Goal: Task Accomplishment & Management: Manage account settings

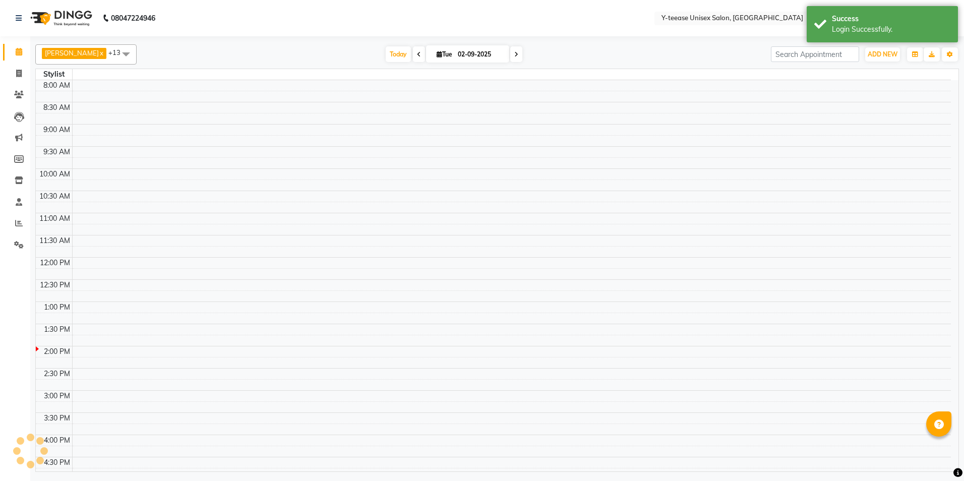
select select "en"
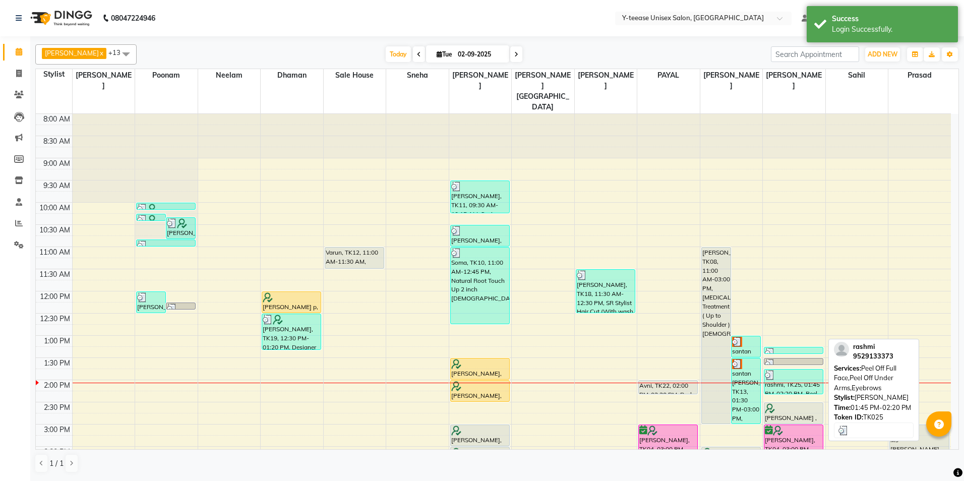
scroll to position [101, 0]
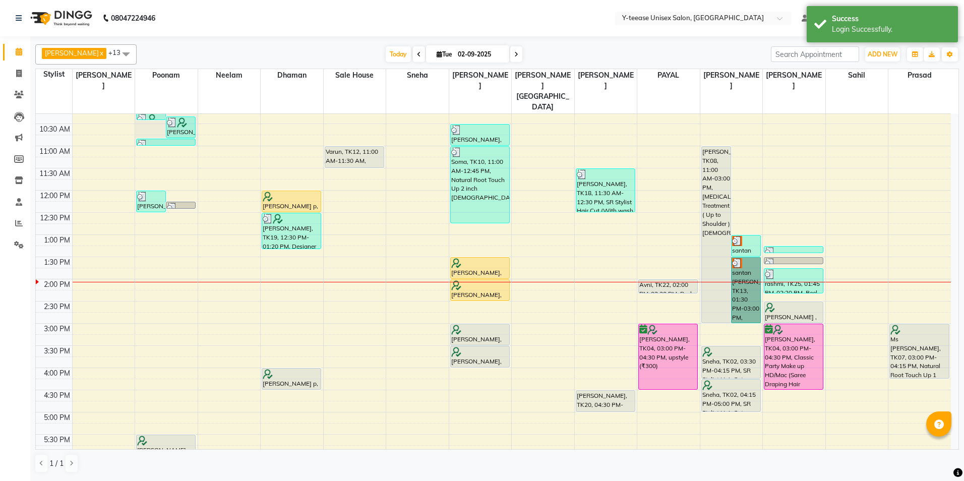
drag, startPoint x: 750, startPoint y: 307, endPoint x: 739, endPoint y: 277, distance: 32.2
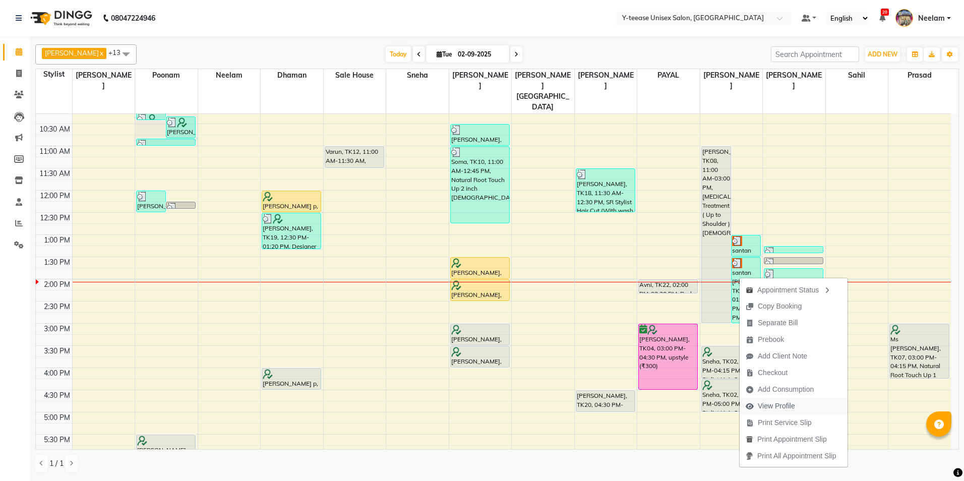
click at [794, 406] on span "View Profile" at bounding box center [776, 406] width 37 height 11
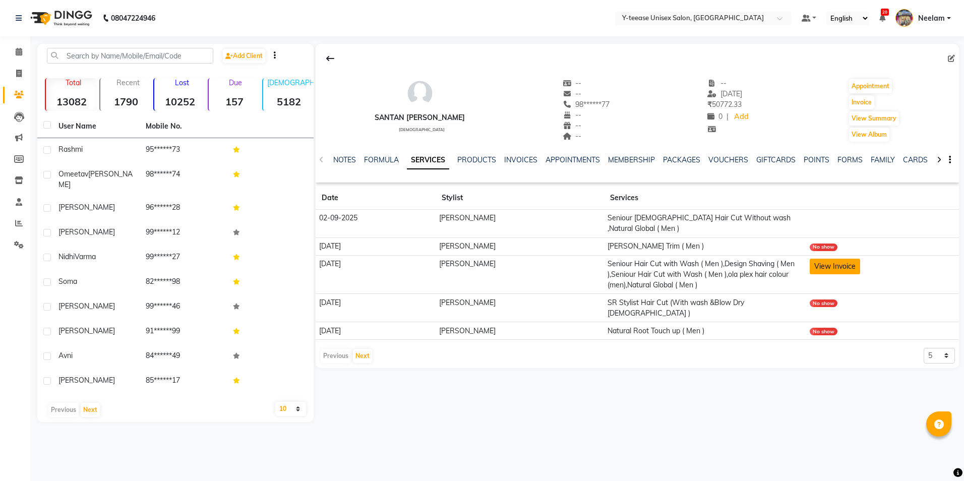
click at [827, 270] on button "View Invoice" at bounding box center [835, 267] width 50 height 16
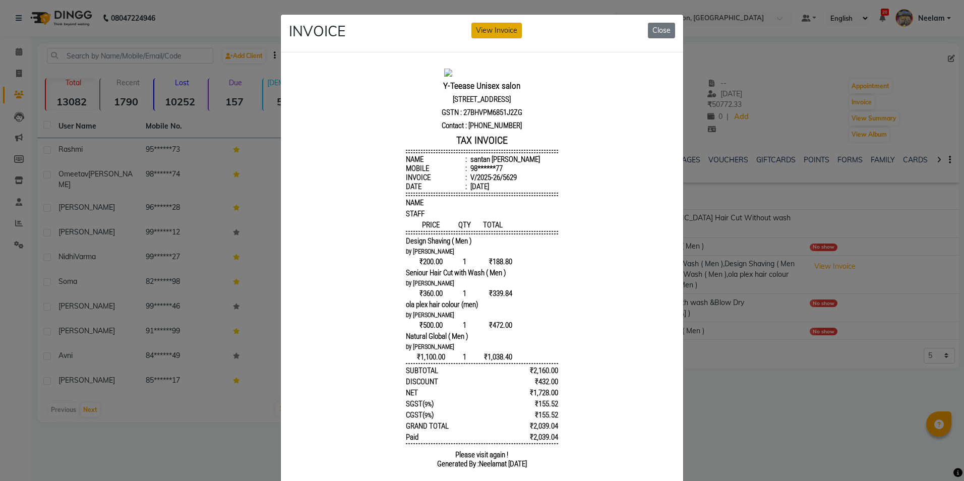
click at [497, 26] on button "View Invoice" at bounding box center [496, 31] width 50 height 16
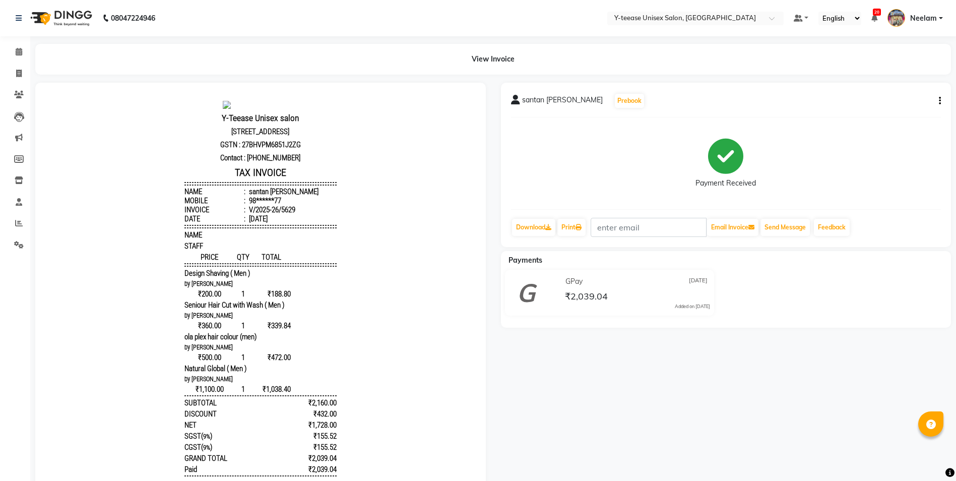
click at [940, 101] on icon "button" at bounding box center [940, 101] width 2 height 1
click at [883, 156] on div "Payment Received" at bounding box center [726, 164] width 430 height 76
click at [20, 45] on link "Calendar" at bounding box center [15, 52] width 24 height 17
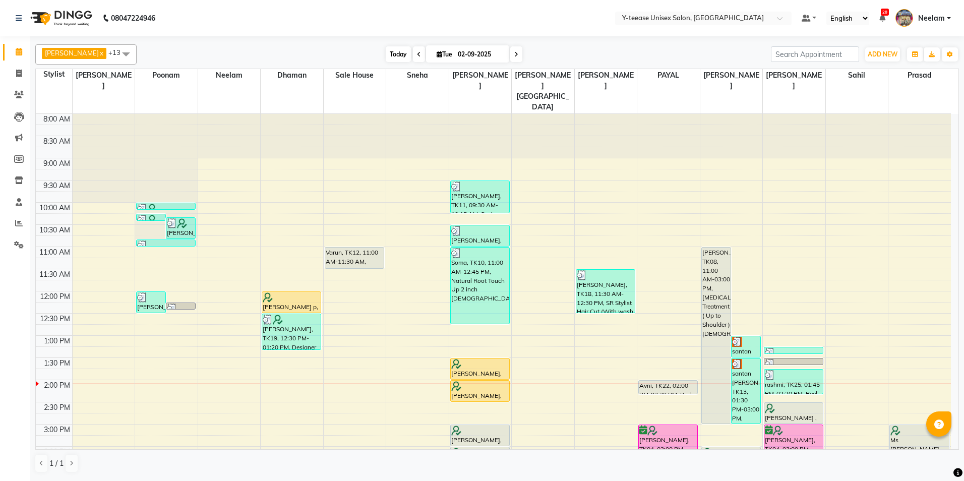
click at [388, 51] on span "Today" at bounding box center [398, 54] width 25 height 16
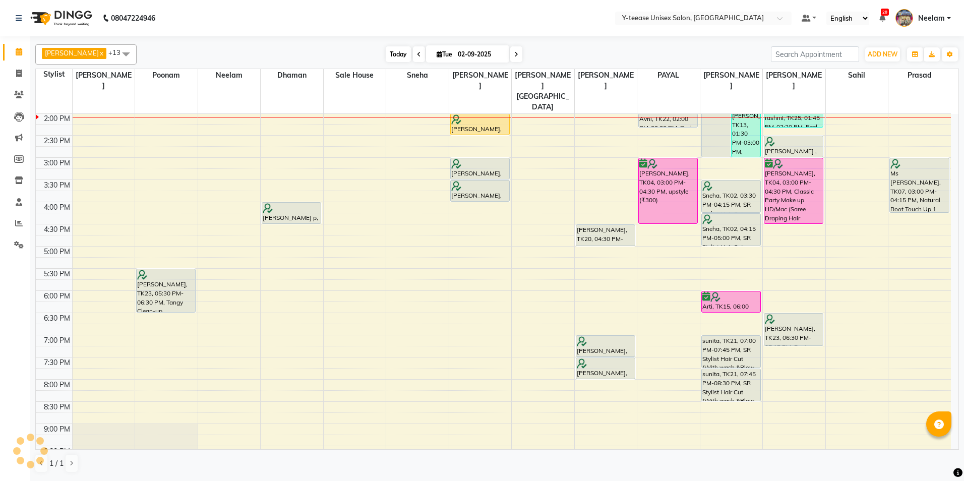
click at [388, 55] on span "Today" at bounding box center [398, 54] width 25 height 16
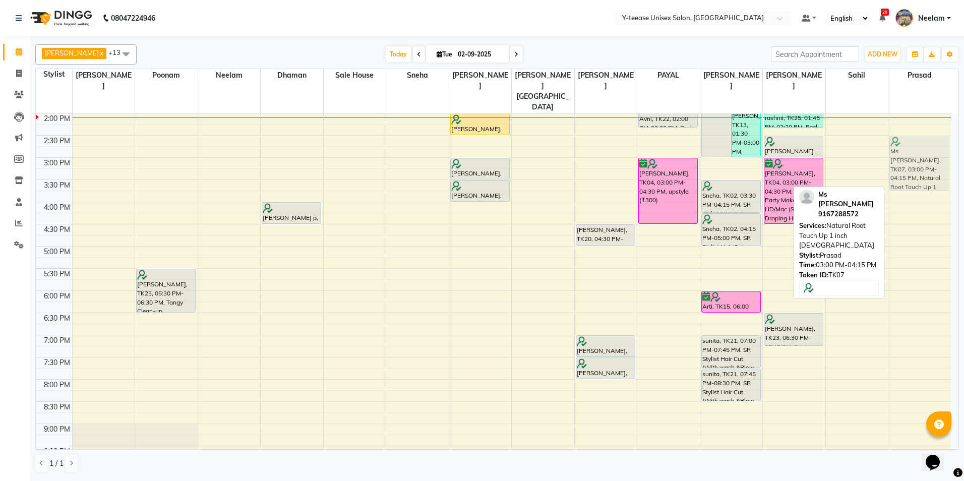
drag, startPoint x: 918, startPoint y: 163, endPoint x: 918, endPoint y: 143, distance: 19.7
click at [918, 143] on div "Ms [PERSON_NAME], TK07, 03:00 PM-04:15 PM, Natural Root Touch Up 1 inch [DEMOGR…" at bounding box center [919, 179] width 63 height 665
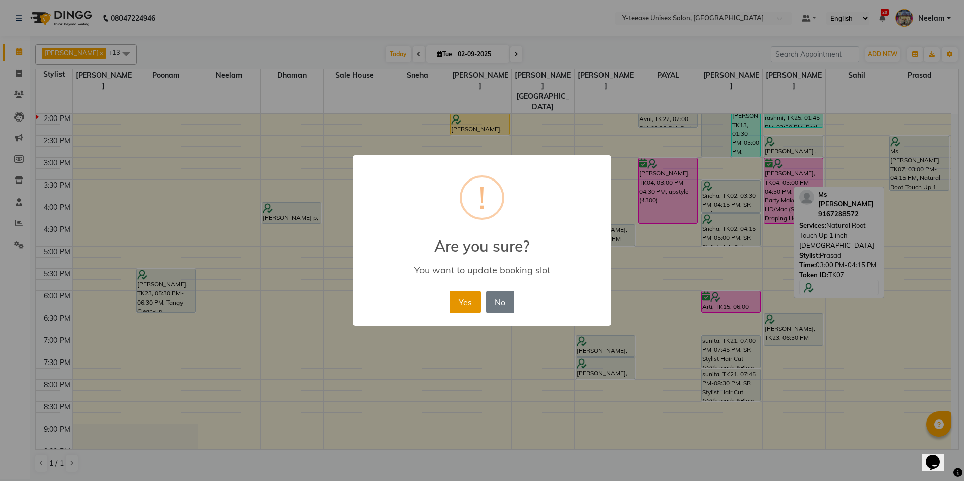
click at [473, 305] on button "Yes" at bounding box center [465, 302] width 31 height 22
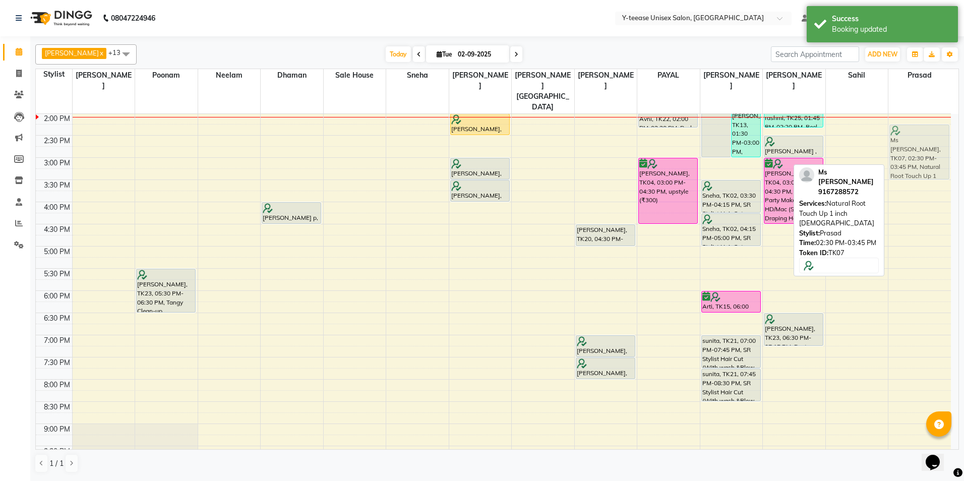
drag, startPoint x: 934, startPoint y: 137, endPoint x: 938, endPoint y: 129, distance: 8.6
click at [938, 129] on div "Ms [PERSON_NAME], TK07, 02:30 PM-03:45 PM, Natural Root Touch Up 1 inch [DEMOGR…" at bounding box center [919, 179] width 63 height 665
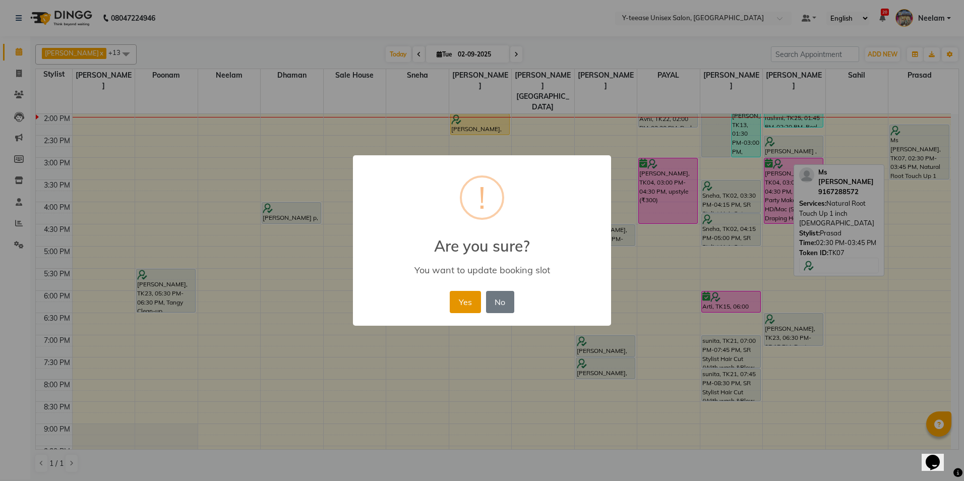
click at [468, 299] on button "Yes" at bounding box center [465, 302] width 31 height 22
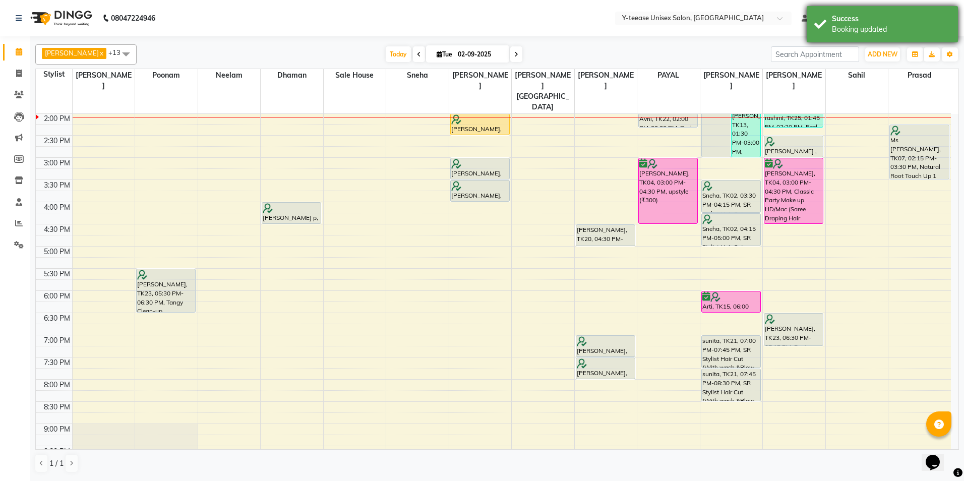
click at [886, 27] on div "Booking updated" at bounding box center [891, 29] width 118 height 11
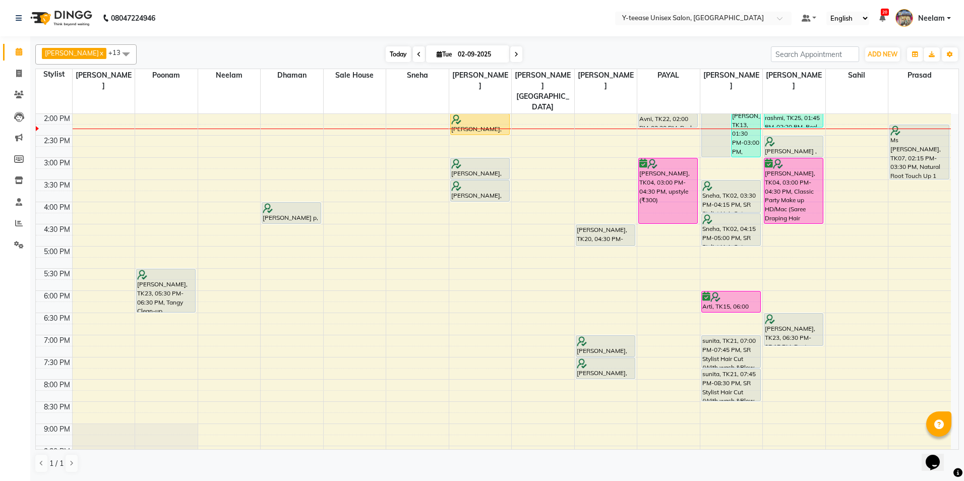
click at [386, 53] on span "Today" at bounding box center [398, 54] width 25 height 16
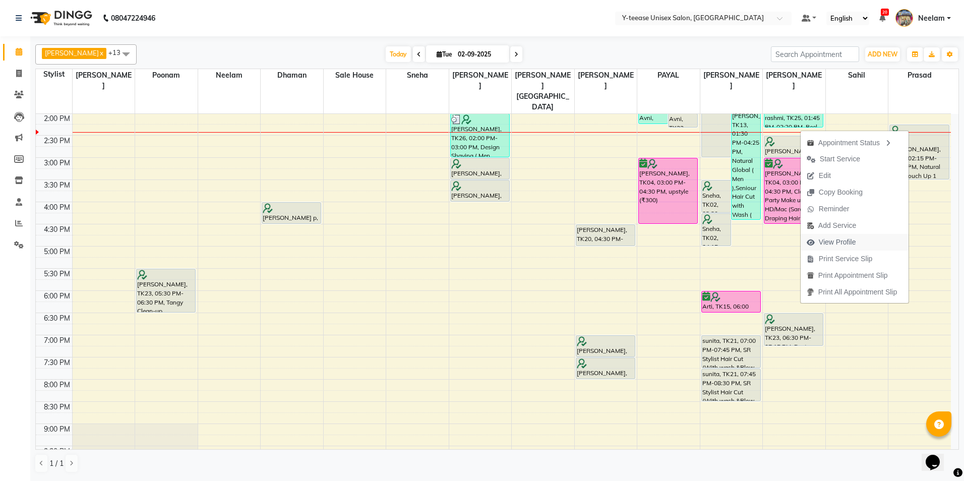
click at [854, 236] on span "View Profile" at bounding box center [830, 242] width 61 height 17
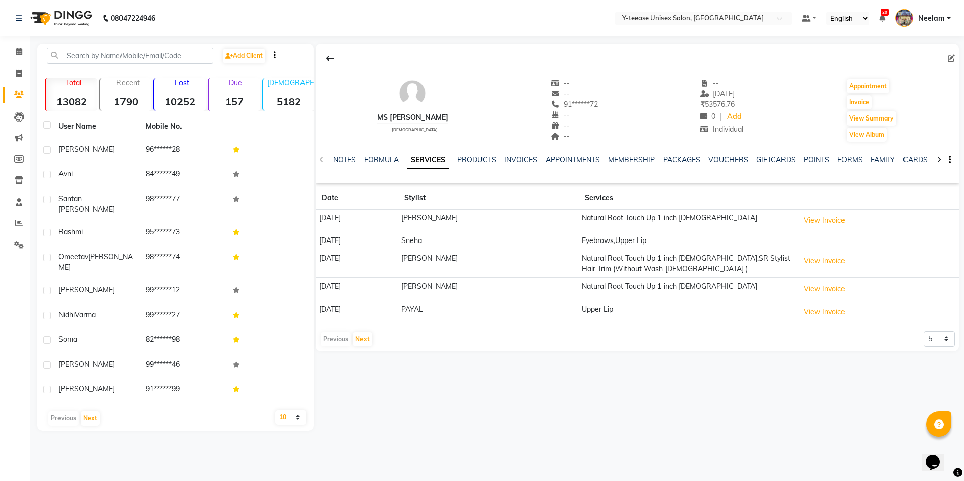
click at [352, 154] on div "NOTES FORMULA SERVICES PRODUCTS INVOICES APPOINTMENTS MEMBERSHIP PACKAGES VOUCH…" at bounding box center [637, 160] width 643 height 35
click at [350, 160] on link "NOTES" at bounding box center [344, 159] width 23 height 9
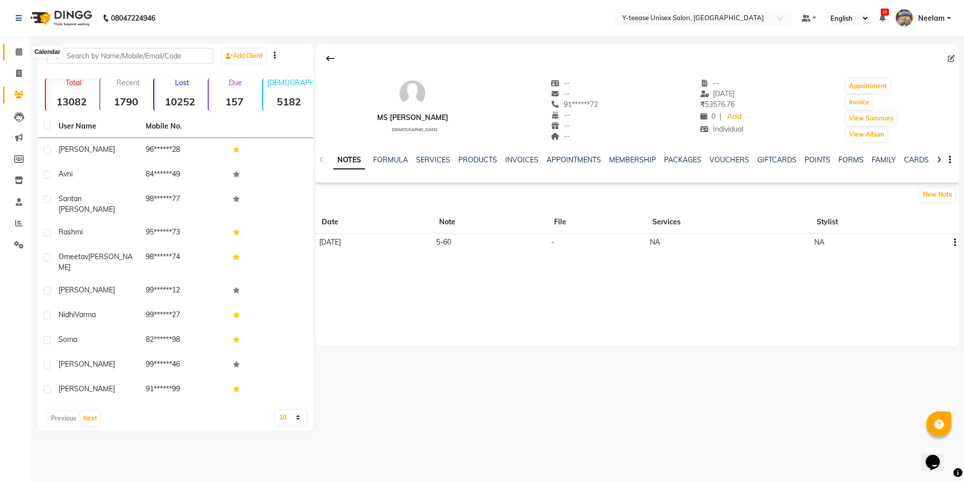
click at [18, 57] on span at bounding box center [19, 52] width 18 height 12
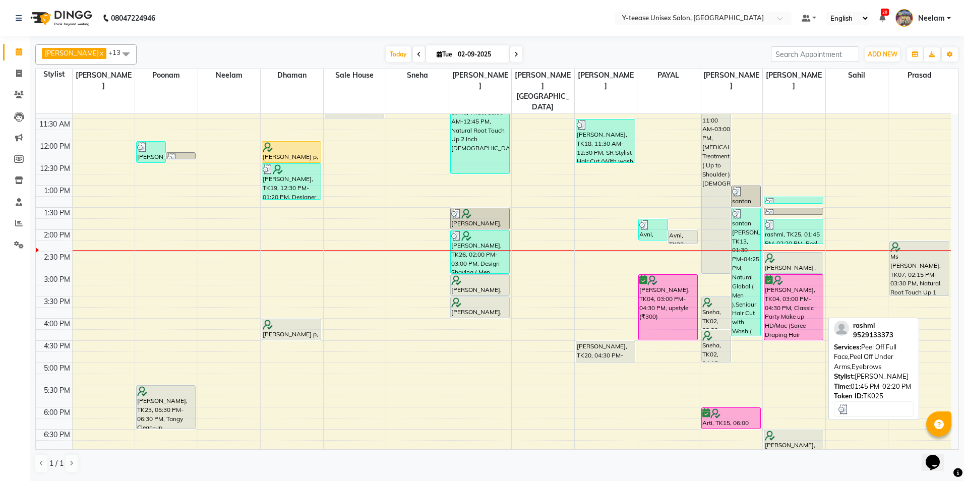
scroll to position [151, 0]
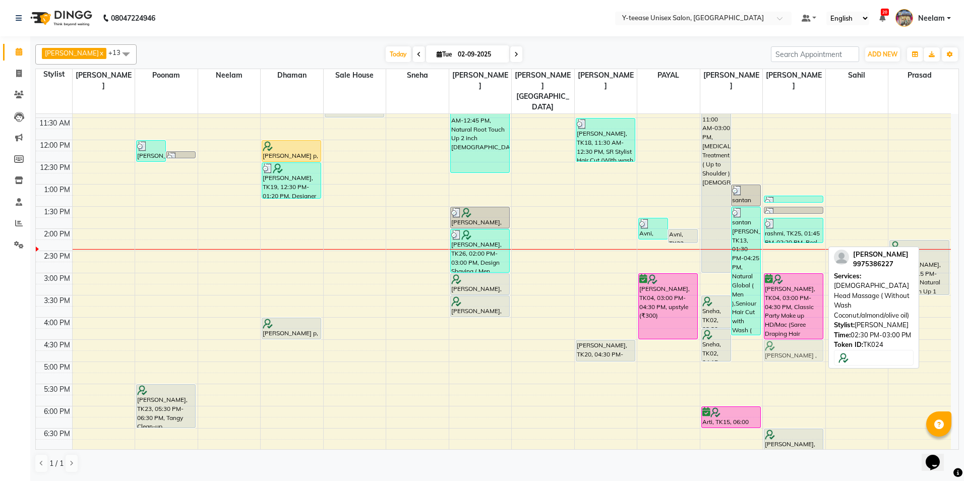
drag, startPoint x: 777, startPoint y: 242, endPoint x: 771, endPoint y: 332, distance: 89.4
click at [771, 332] on div "rashmi, TK25, 01:15 PM-01:25 PM, Eyebrows rashmi, TK25, 01:30 PM-01:40 PM, Peel…" at bounding box center [794, 295] width 63 height 665
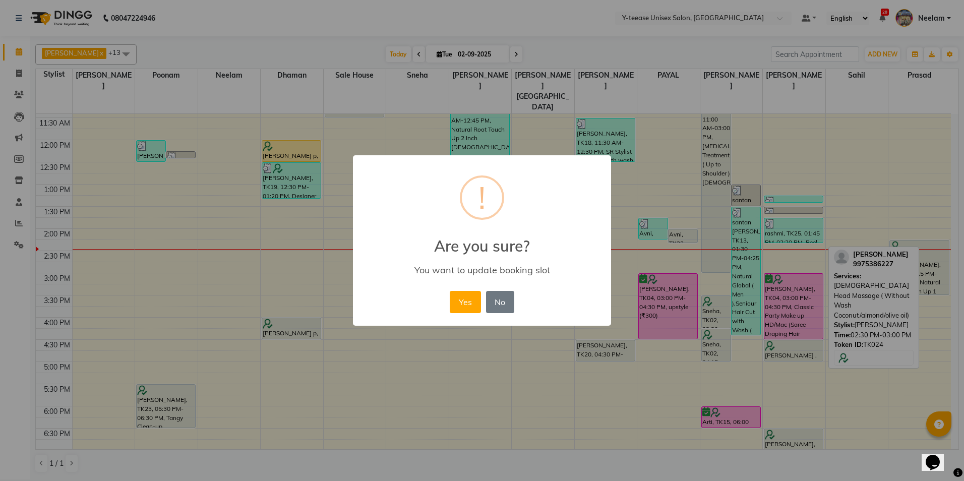
click at [455, 308] on button "Yes" at bounding box center [465, 302] width 31 height 22
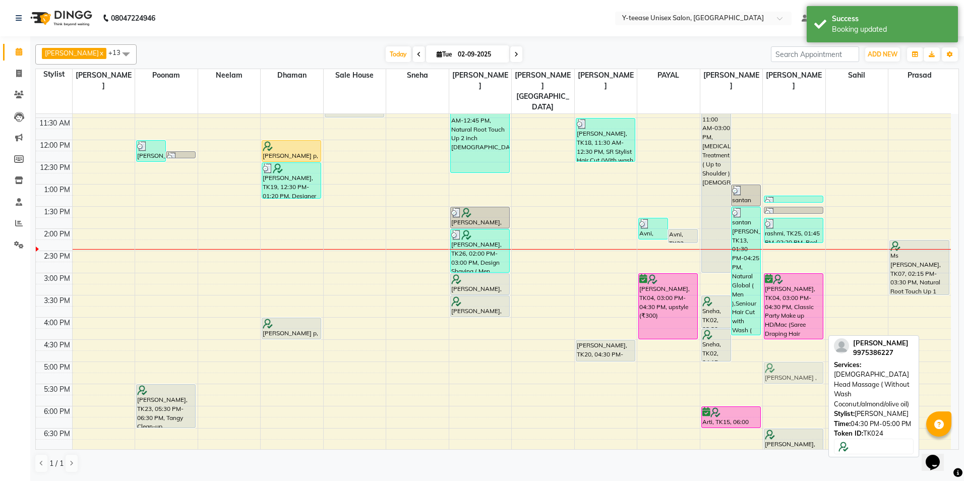
drag, startPoint x: 777, startPoint y: 329, endPoint x: 774, endPoint y: 349, distance: 19.9
click at [774, 349] on div "rashmi, TK25, 01:15 PM-01:25 PM, Eyebrows rashmi, TK25, 01:30 PM-01:40 PM, Peel…" at bounding box center [794, 295] width 63 height 665
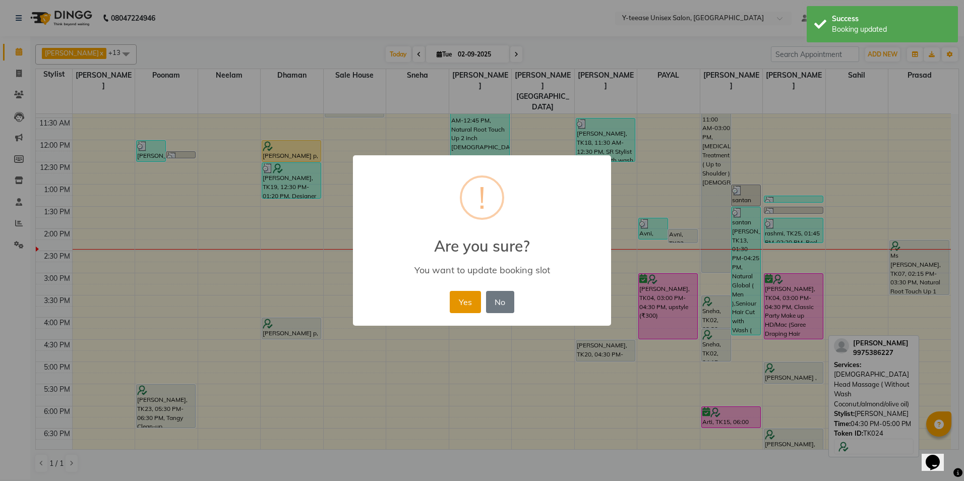
click at [470, 303] on button "Yes" at bounding box center [465, 302] width 31 height 22
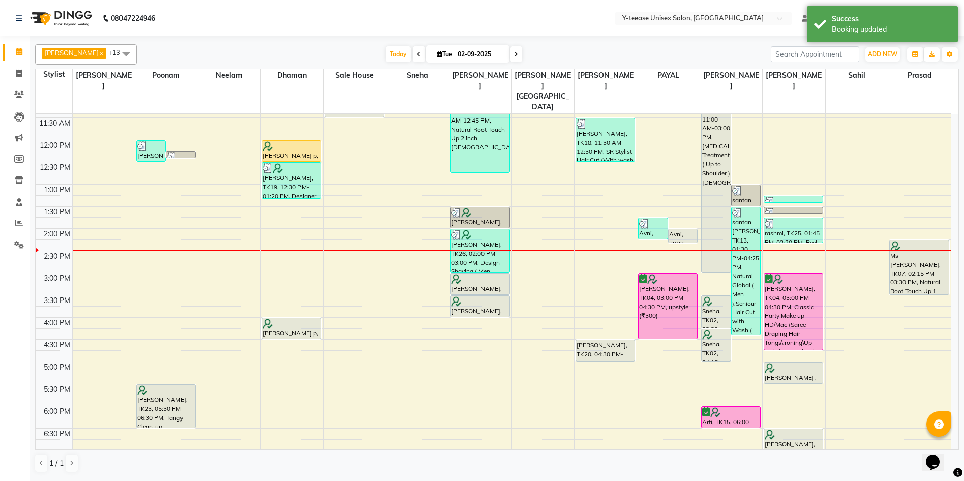
drag, startPoint x: 790, startPoint y: 319, endPoint x: 785, endPoint y: 338, distance: 19.8
click at [785, 338] on div "8:00 AM 8:30 AM 9:00 AM 9:30 AM 10:00 AM 10:30 AM 11:00 AM 11:30 AM 12:00 PM 12…" at bounding box center [493, 295] width 915 height 665
